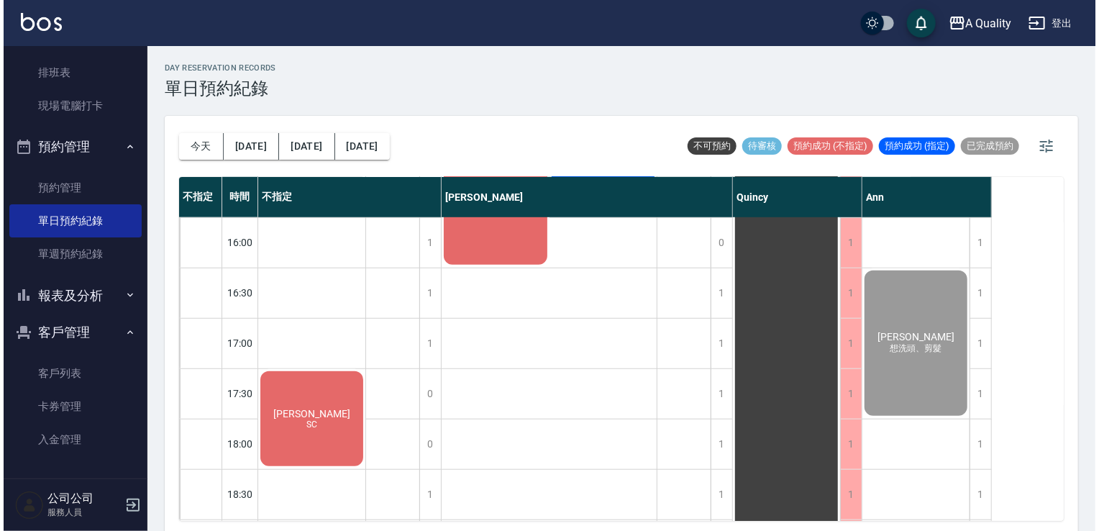
scroll to position [360, 0]
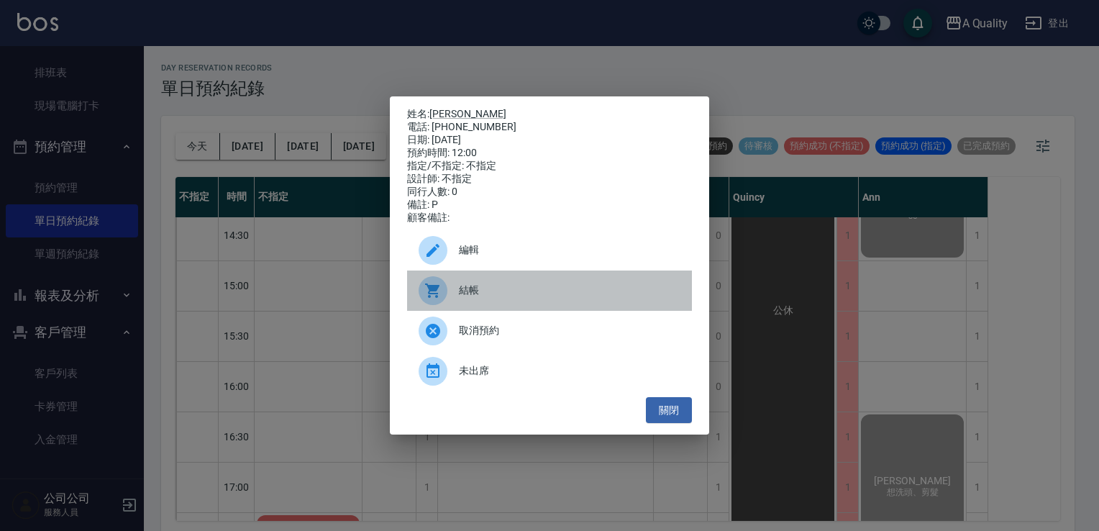
click at [518, 298] on span "結帳" at bounding box center [569, 290] width 221 height 15
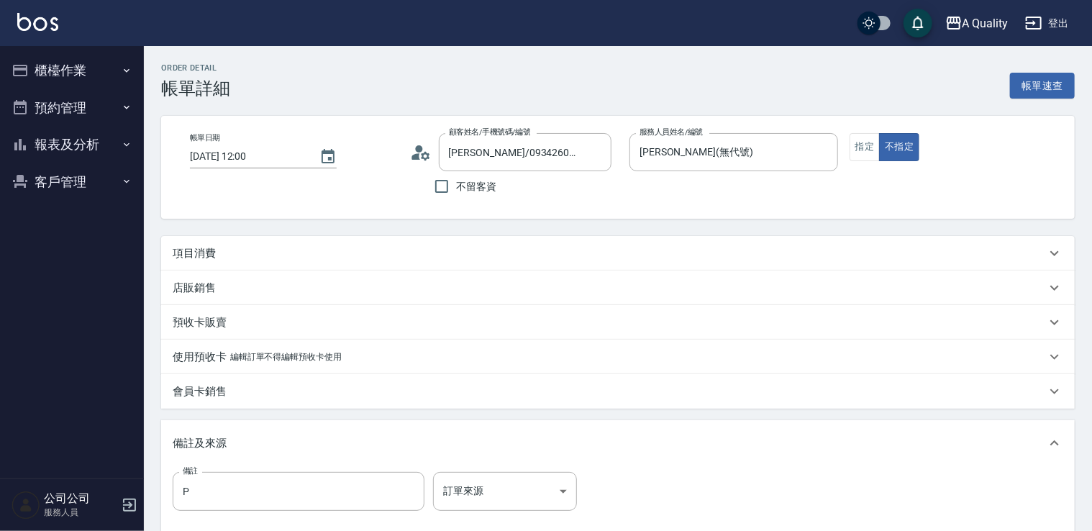
click at [373, 250] on div "項目消費" at bounding box center [609, 253] width 873 height 15
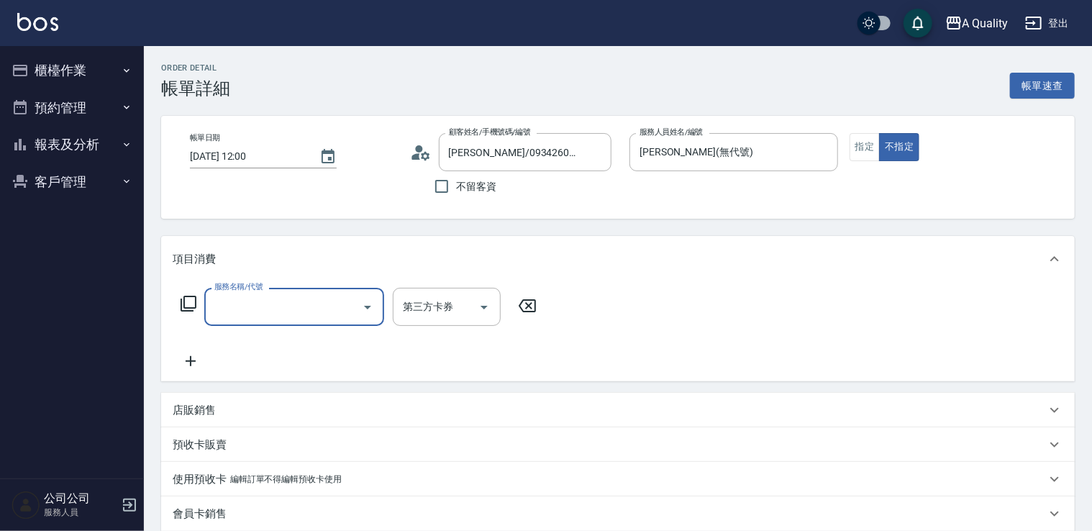
click at [297, 296] on input "服務名稱/代號" at bounding box center [283, 306] width 145 height 25
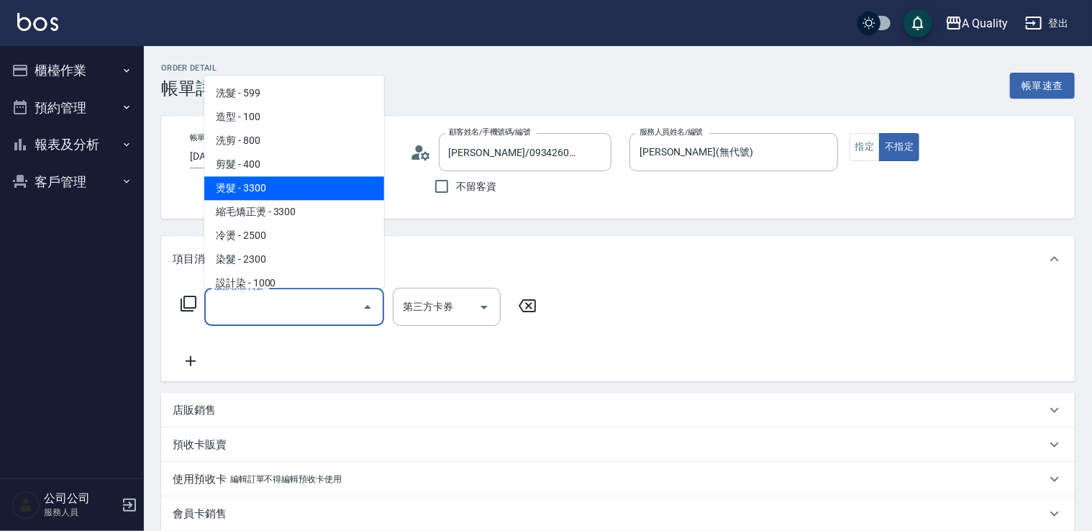
click at [286, 194] on span "燙髮 - 3300" at bounding box center [294, 188] width 180 height 24
type input "燙髮(301)"
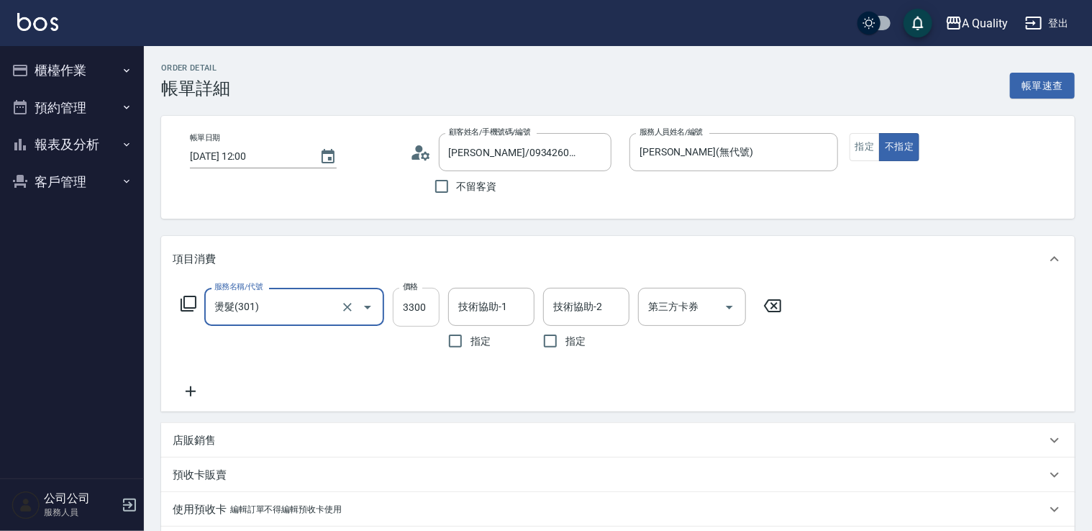
click at [422, 312] on input "3300" at bounding box center [416, 307] width 47 height 39
type input "4000"
click at [477, 306] on input "技術協助-1" at bounding box center [490, 306] width 73 height 25
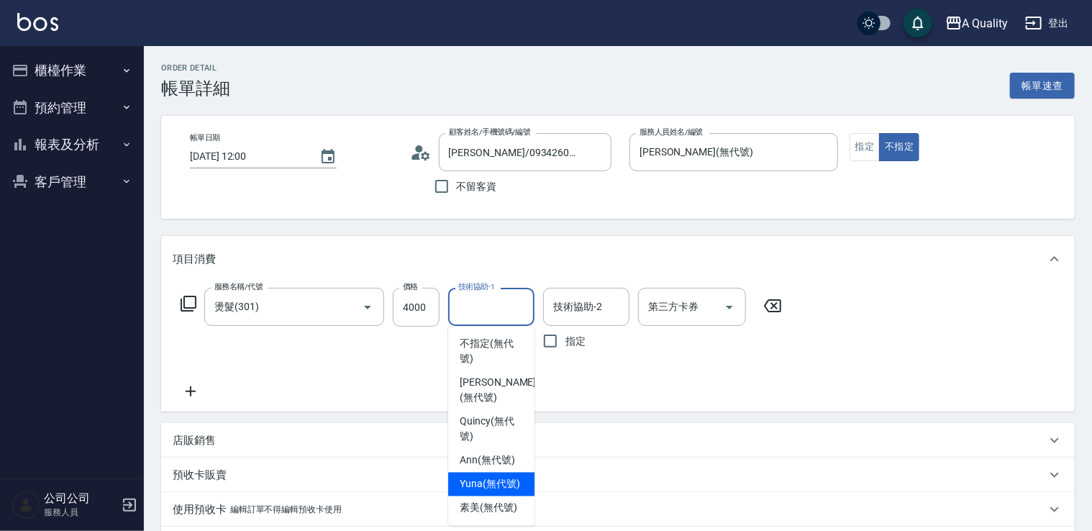
click at [496, 485] on span "Yuna (無代號)" at bounding box center [490, 484] width 60 height 15
type input "Yuna(無代號)"
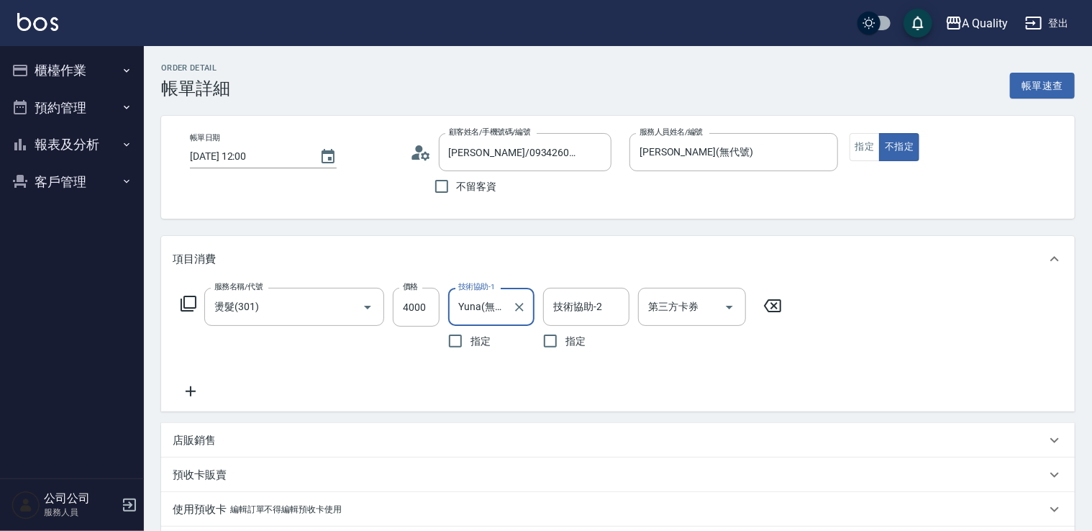
drag, startPoint x: 200, startPoint y: 391, endPoint x: 193, endPoint y: 393, distance: 7.5
click at [198, 393] on div "服務名稱/代號 燙髮(301) 服務名稱/代號 價格 4000 價格 技術協助-1 Yuna(無代號) 技術協助-1 指定 技術協助-2 技術協助-2 指定 …" at bounding box center [482, 344] width 618 height 112
click at [193, 393] on icon at bounding box center [191, 391] width 36 height 17
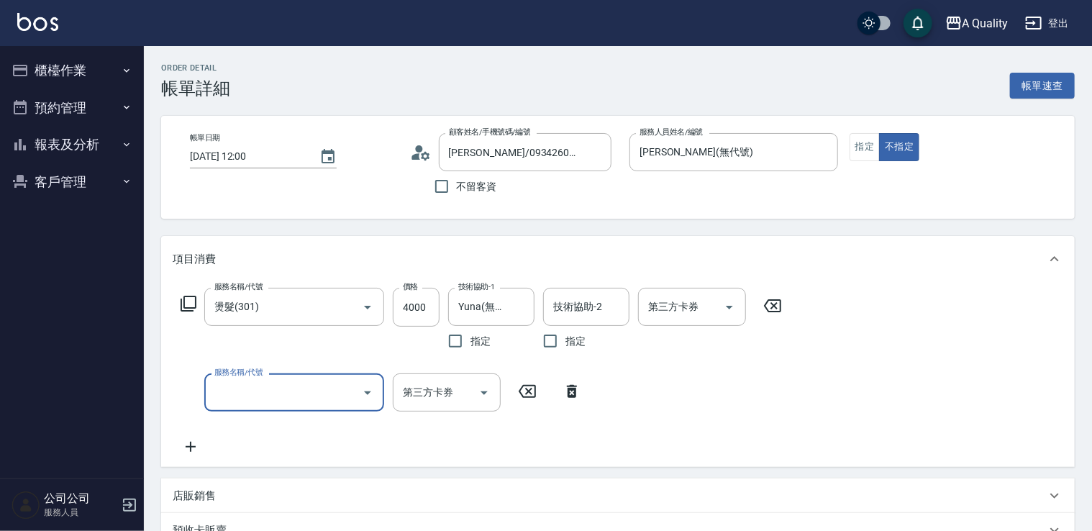
click at [231, 392] on input "服務名稱/代號" at bounding box center [283, 392] width 145 height 25
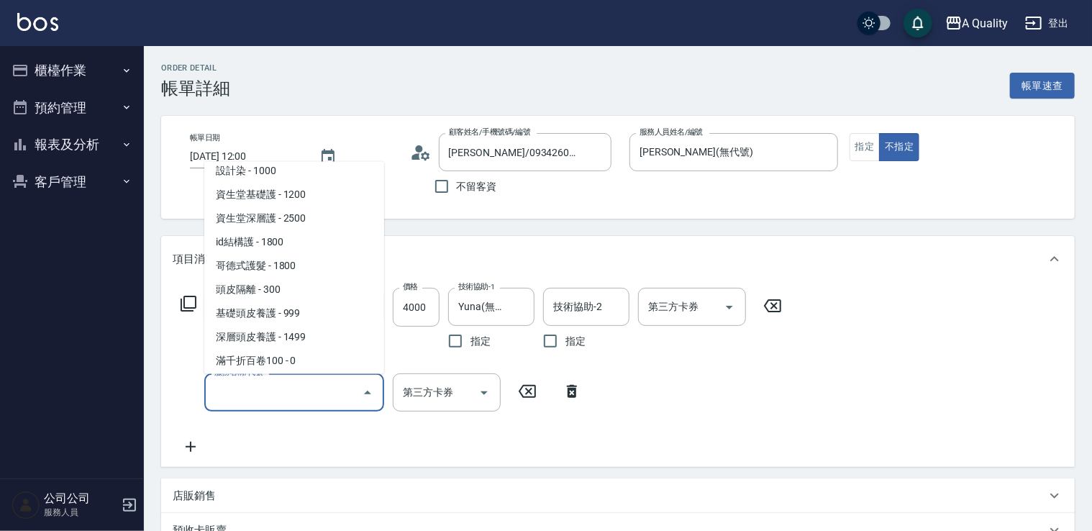
scroll to position [202, 0]
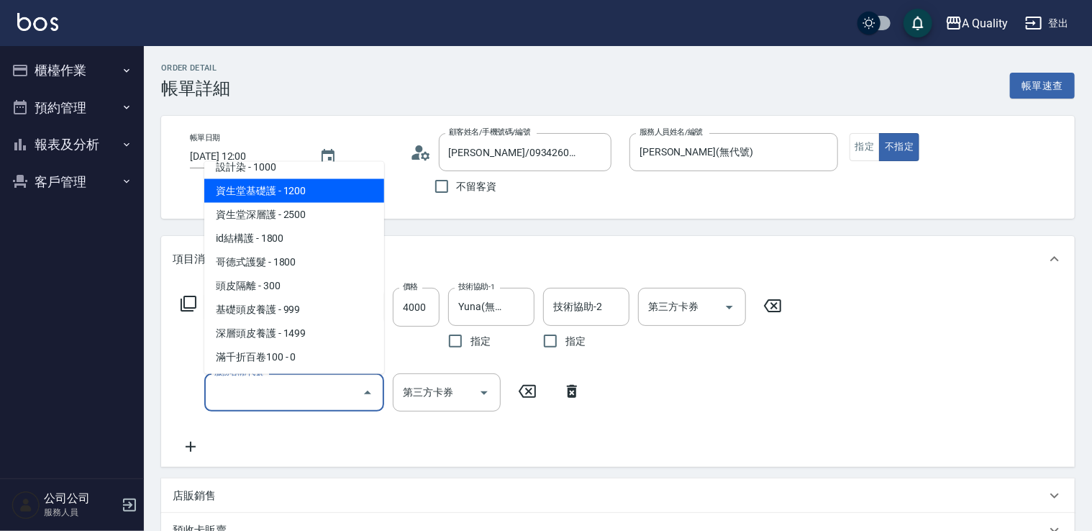
click at [311, 191] on span "資生堂基礎護 - 1200" at bounding box center [294, 190] width 180 height 24
type input "資生堂基礎護(501)"
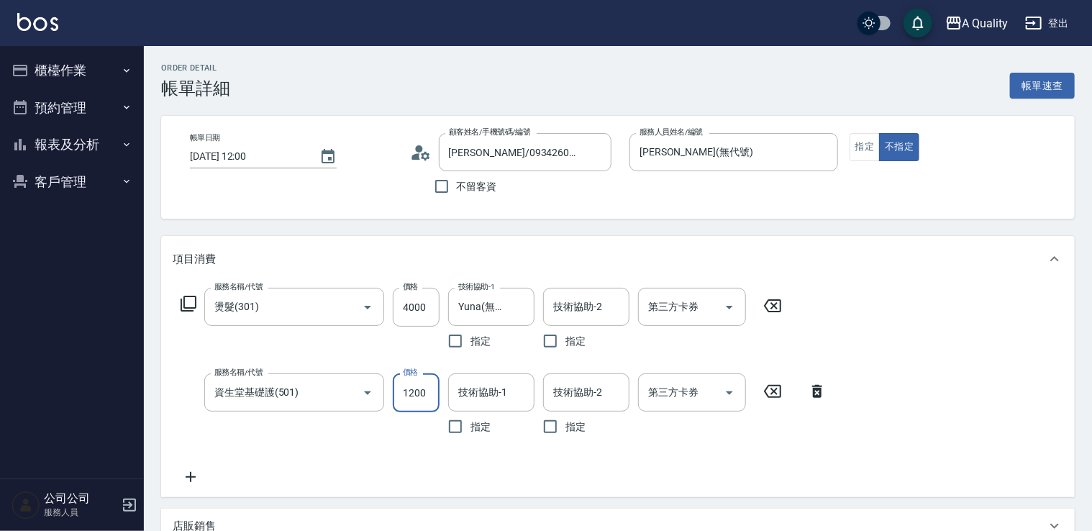
click at [423, 397] on input "1200" at bounding box center [416, 392] width 47 height 39
type input "899"
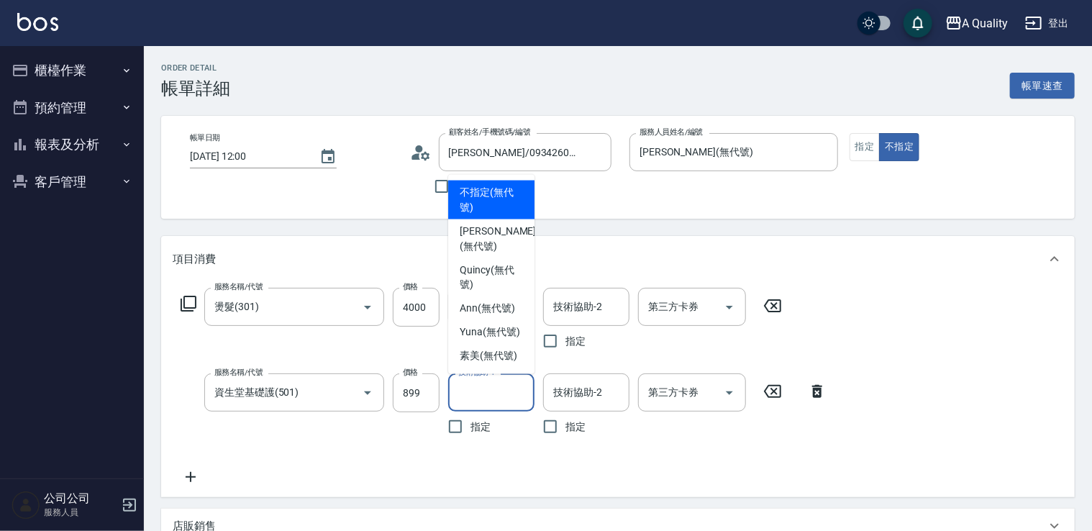
click at [489, 394] on input "技術協助-1" at bounding box center [490, 392] width 73 height 25
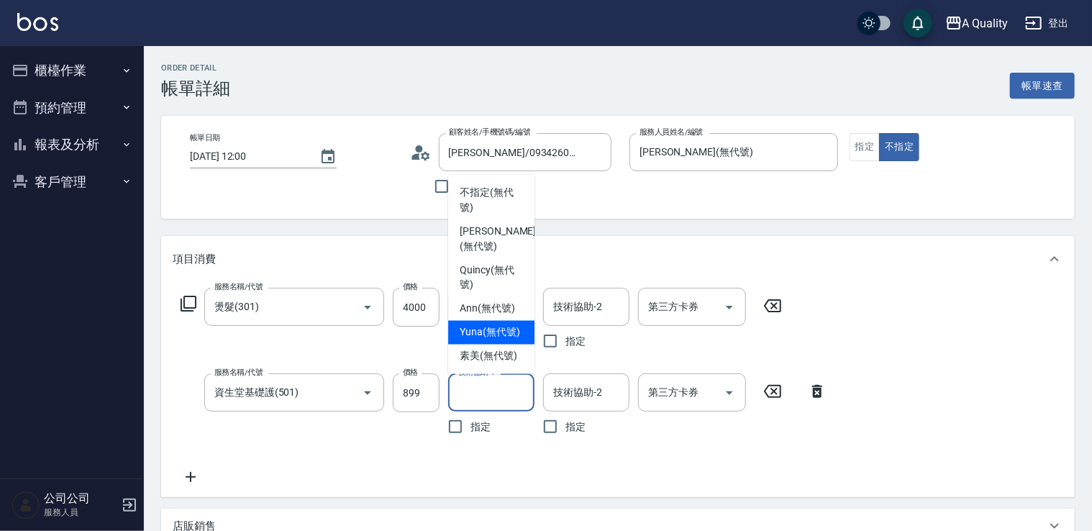
click at [496, 329] on span "Yuna (無代號)" at bounding box center [490, 332] width 60 height 15
type input "Yuna(無代號)"
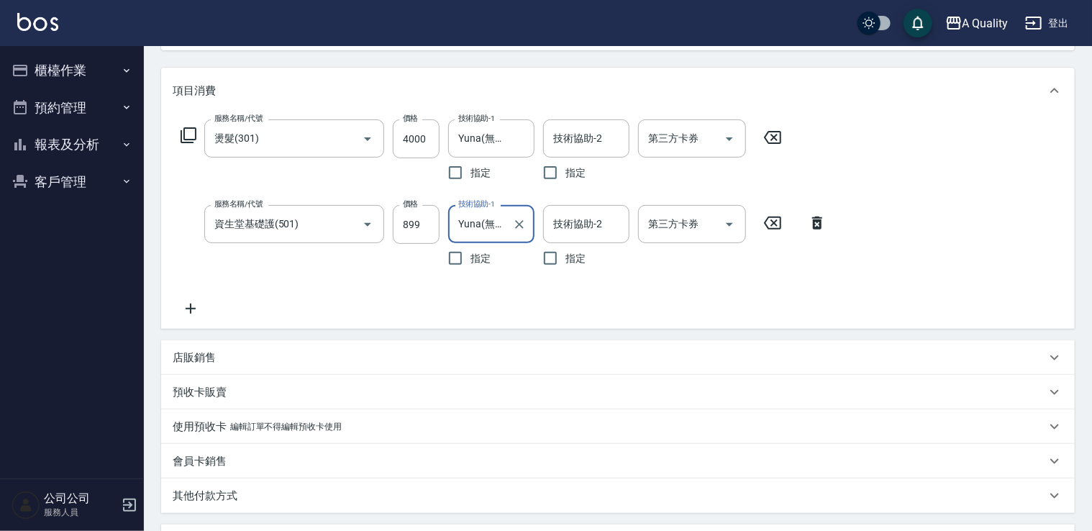
scroll to position [434, 0]
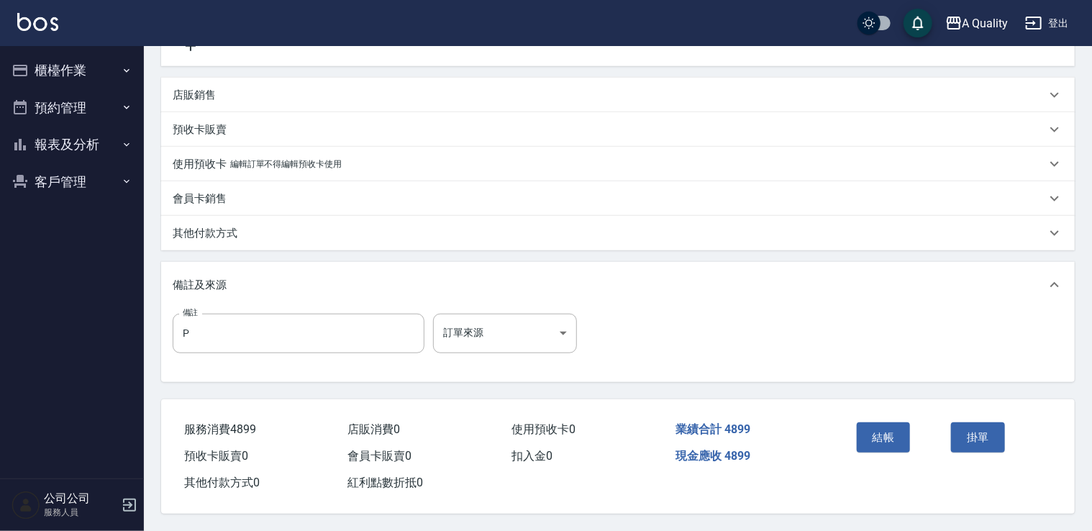
drag, startPoint x: 273, startPoint y: 220, endPoint x: 276, endPoint y: 249, distance: 28.9
click at [273, 220] on div "其他付款方式" at bounding box center [617, 233] width 913 height 35
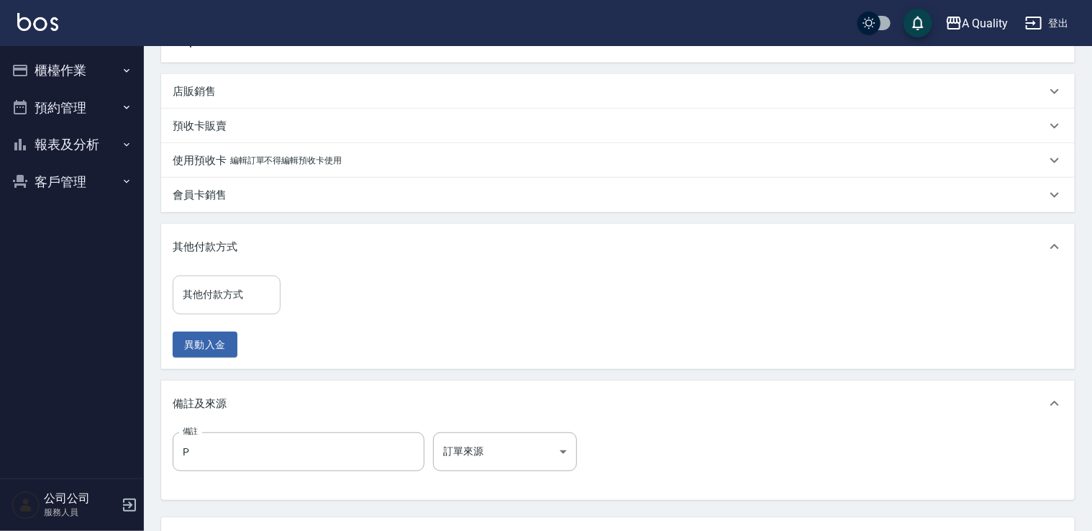
click at [234, 285] on input "其他付款方式" at bounding box center [226, 294] width 95 height 25
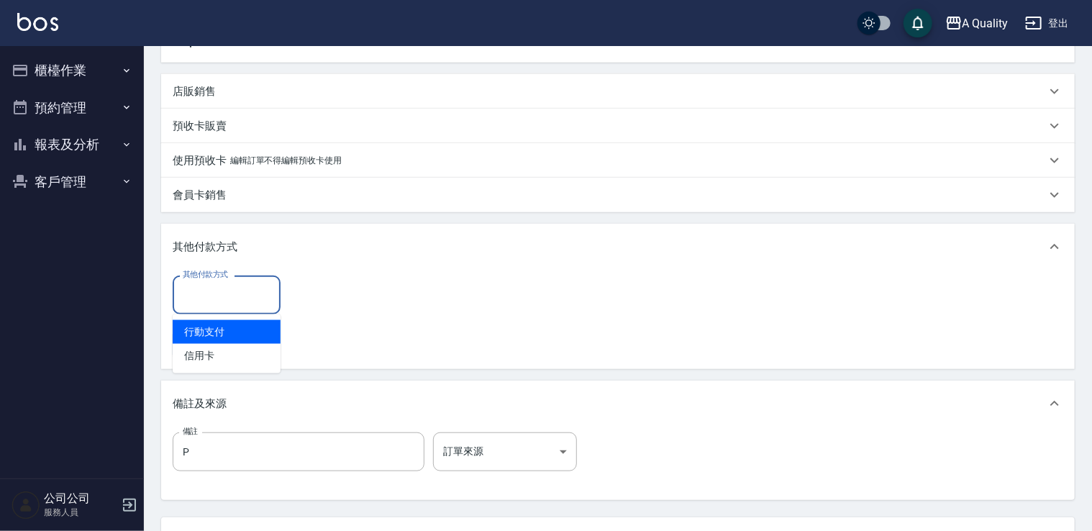
click at [224, 337] on span "行動支付" at bounding box center [227, 332] width 108 height 24
type input "行動支付"
click at [332, 301] on input "0" at bounding box center [343, 294] width 108 height 39
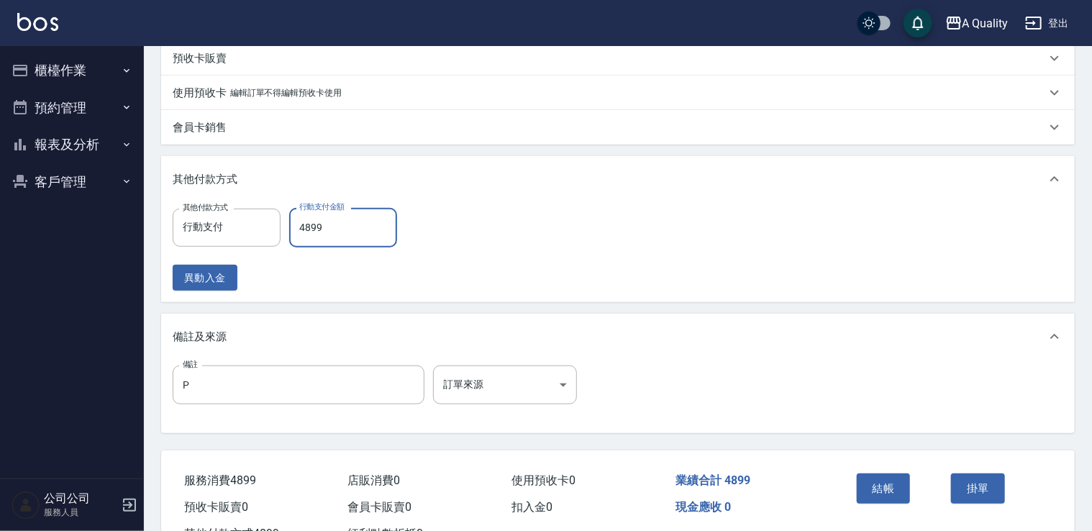
scroll to position [557, 0]
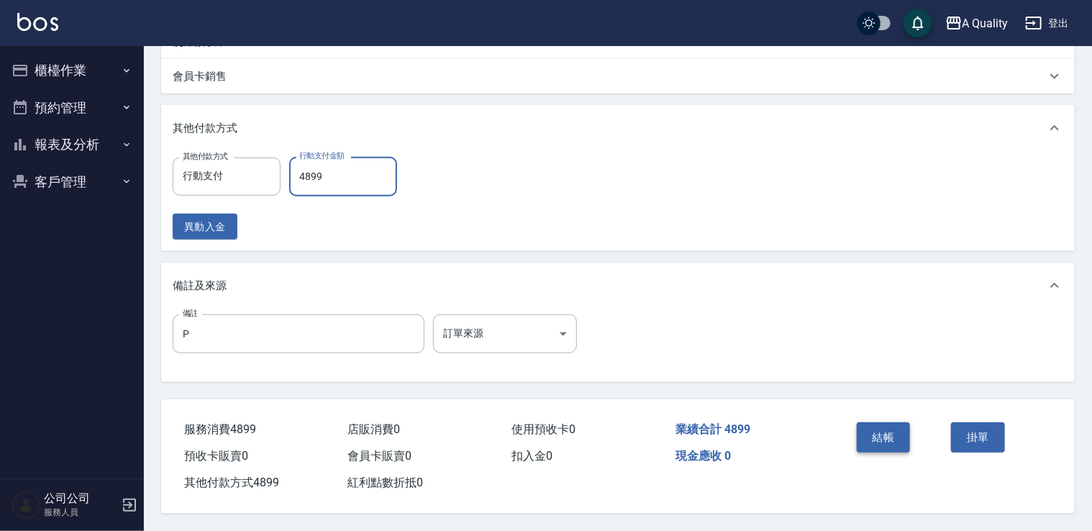
type input "4899"
click at [877, 442] on button "結帳" at bounding box center [883, 437] width 54 height 30
